Goal: Obtain resource: Obtain resource

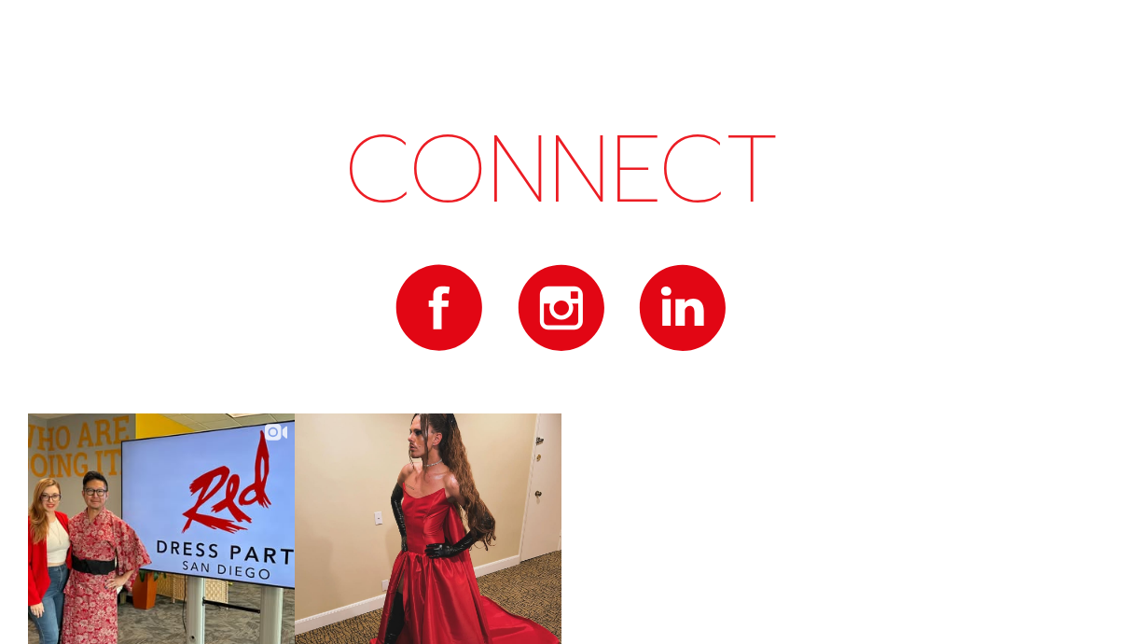
scroll to position [10593, 0]
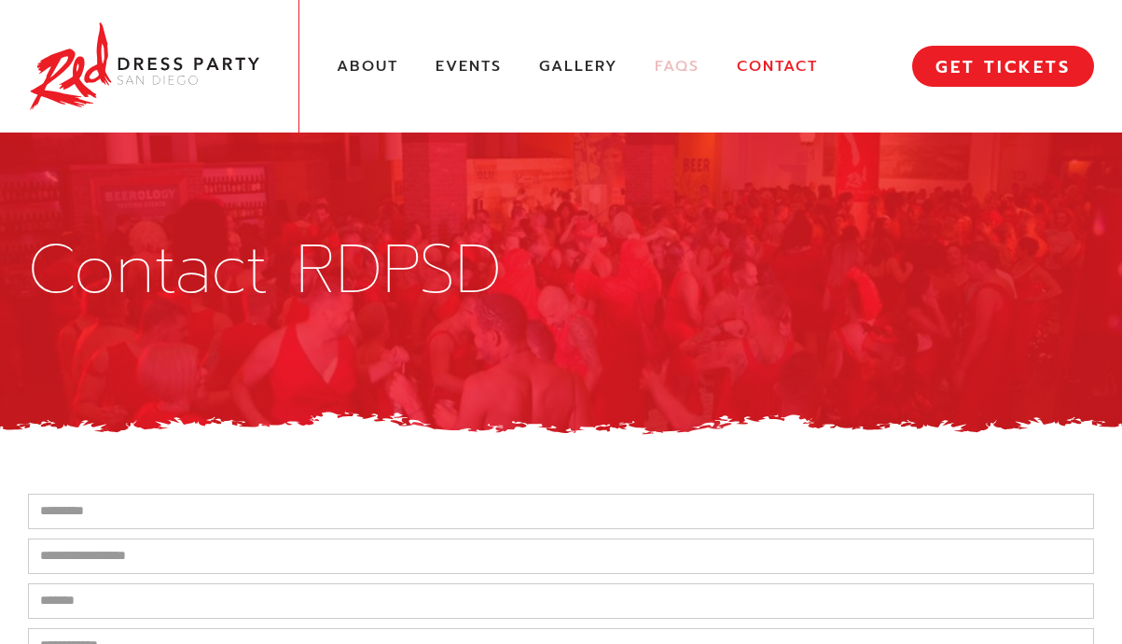
click at [669, 63] on link "FAQs" at bounding box center [677, 67] width 45 height 20
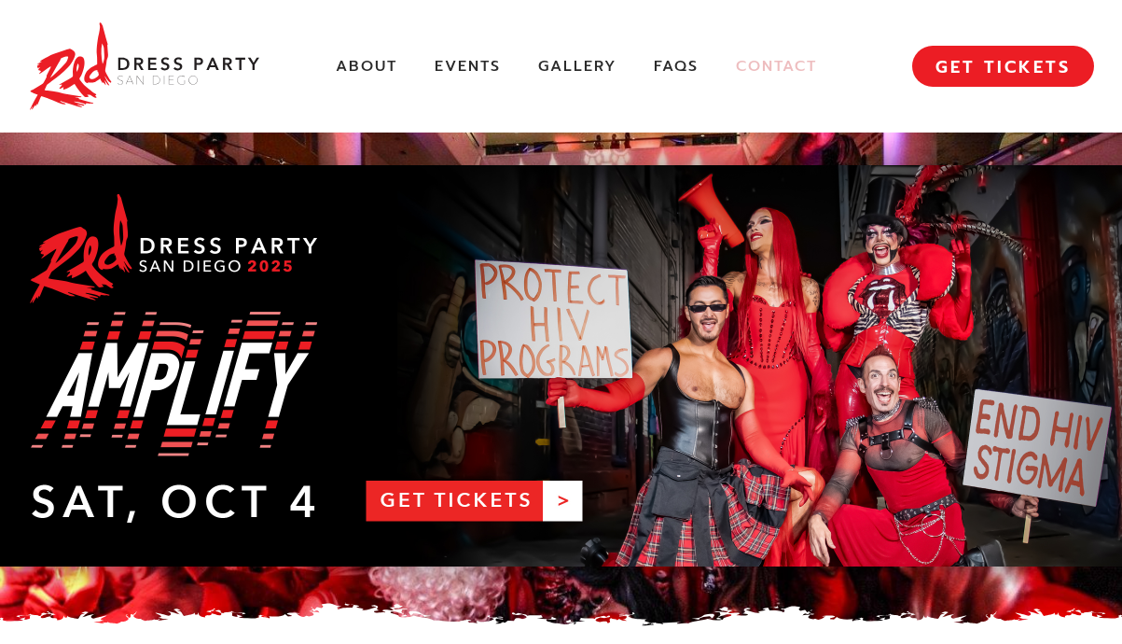
click at [746, 68] on link "Contact" at bounding box center [776, 67] width 81 height 20
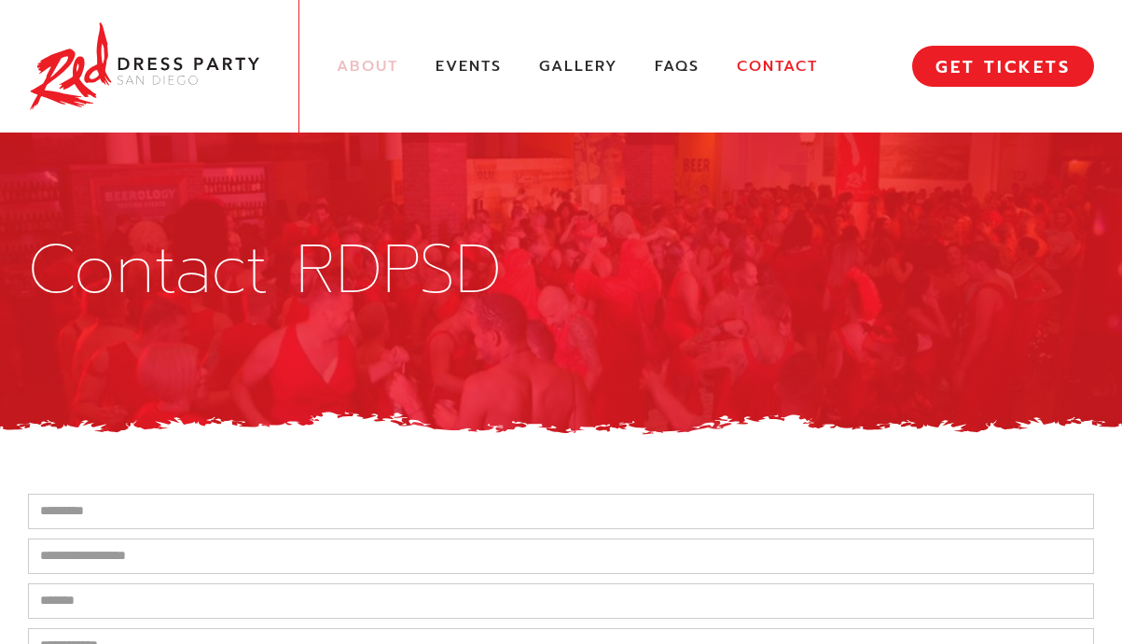
click at [369, 57] on link "About" at bounding box center [368, 67] width 62 height 20
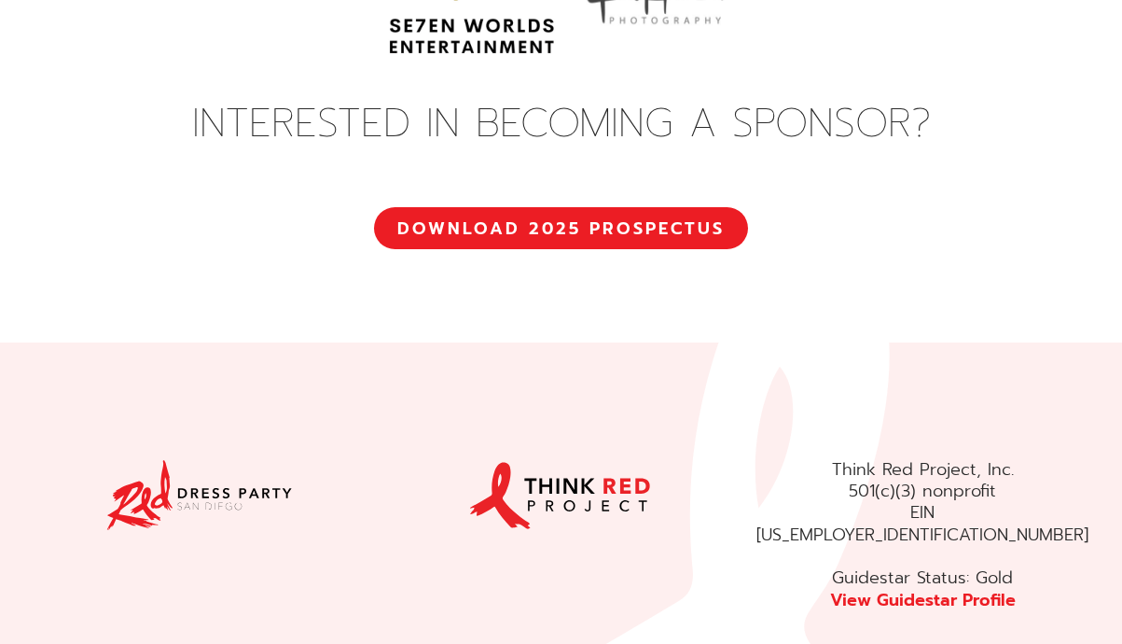
scroll to position [7169, 0]
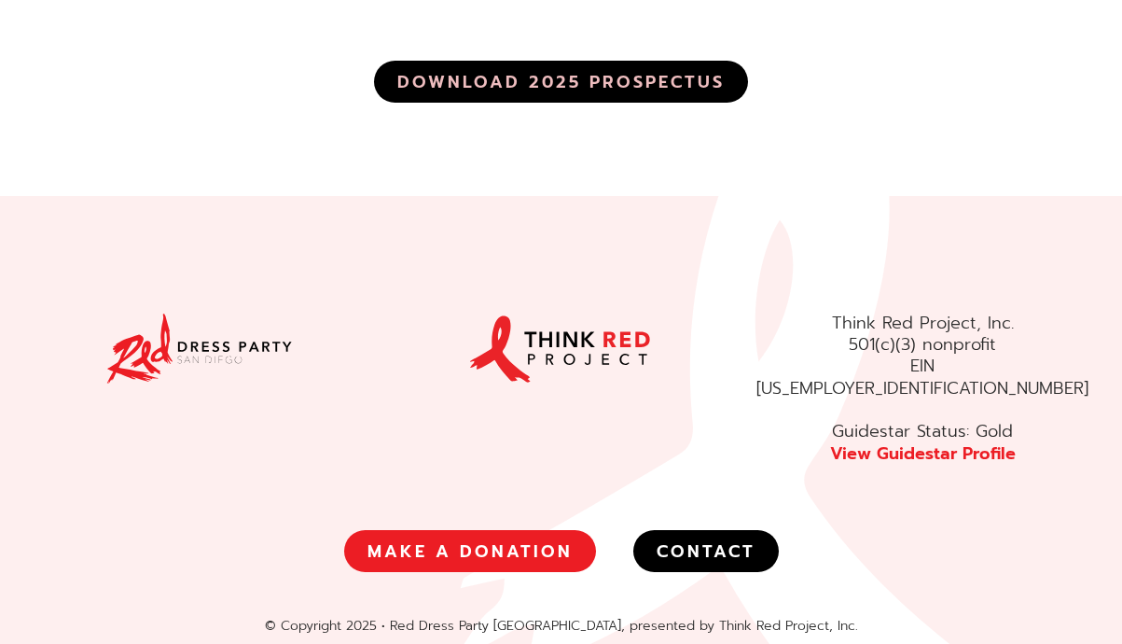
click at [539, 61] on link "DOWNLOAD 2025 PROSPECTUS" at bounding box center [561, 81] width 374 height 41
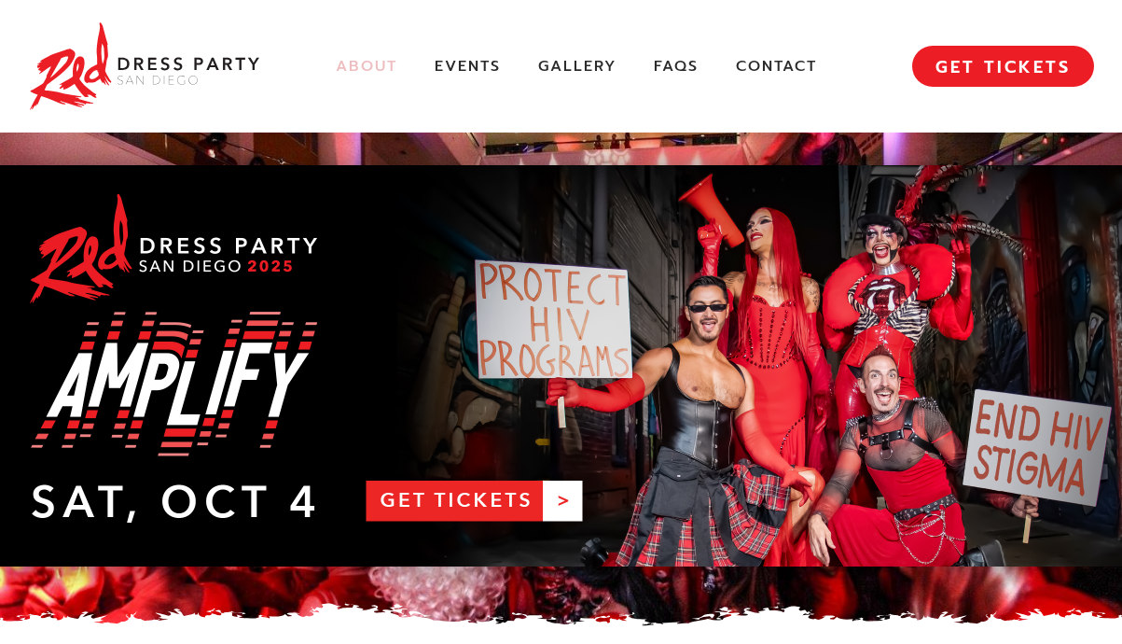
click at [372, 59] on link "About" at bounding box center [367, 67] width 62 height 20
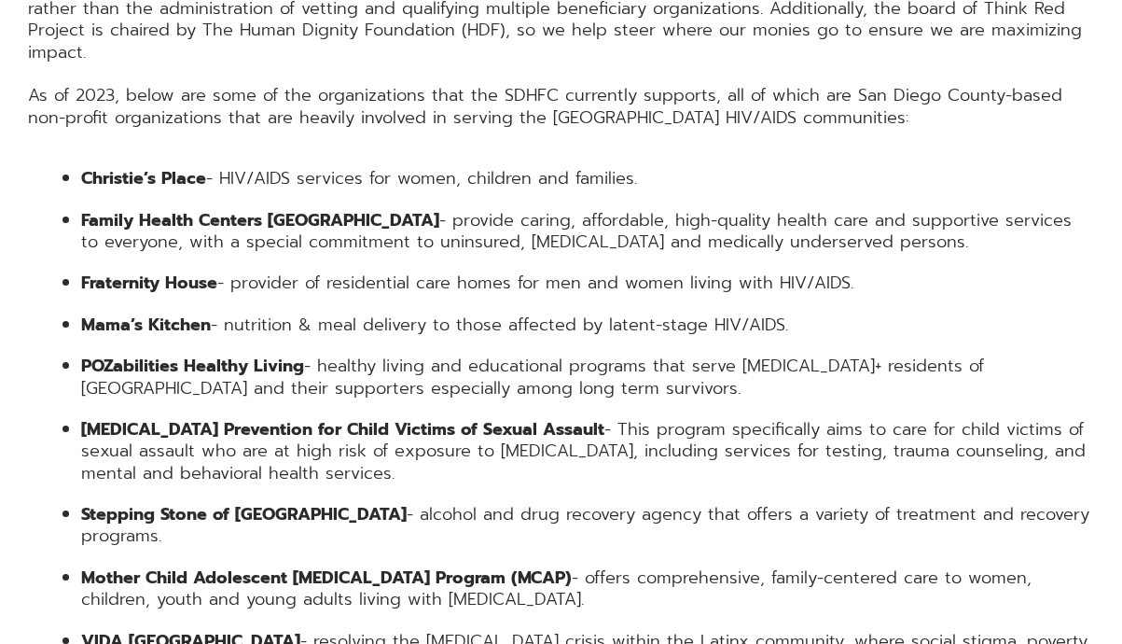
scroll to position [3050, 0]
